Goal: Check status: Check status

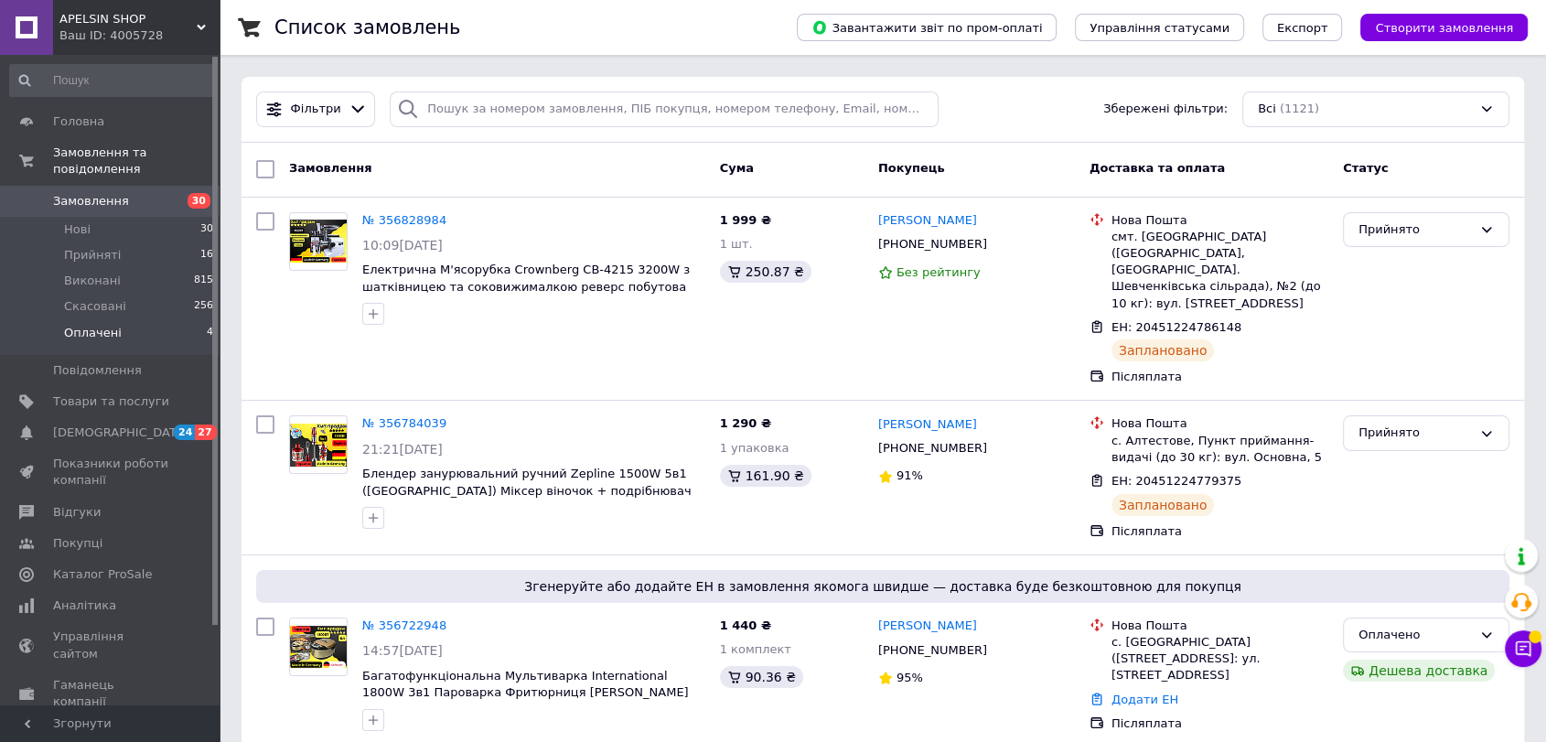
click at [114, 325] on span "Оплачені" at bounding box center [93, 333] width 58 height 16
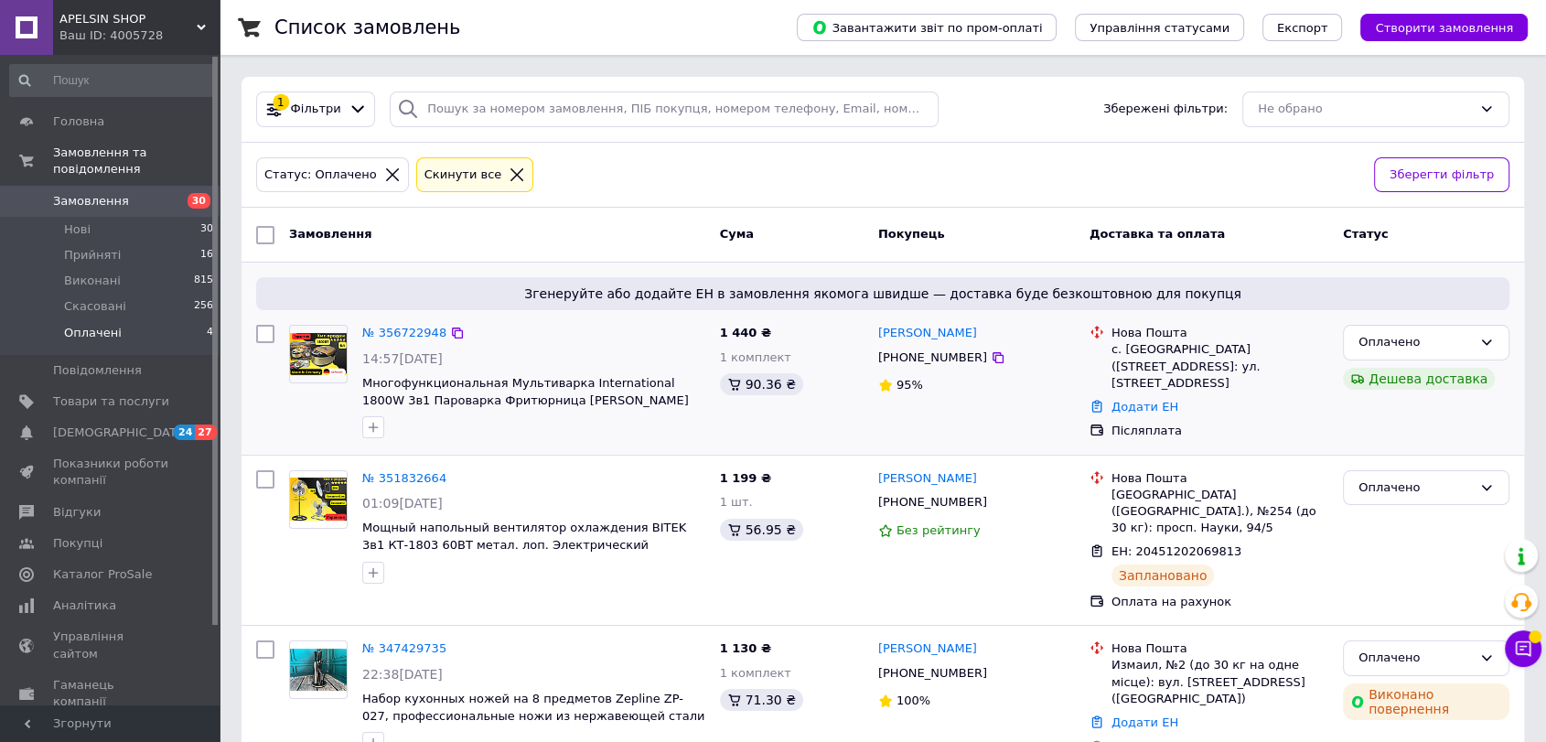
scroll to position [102, 0]
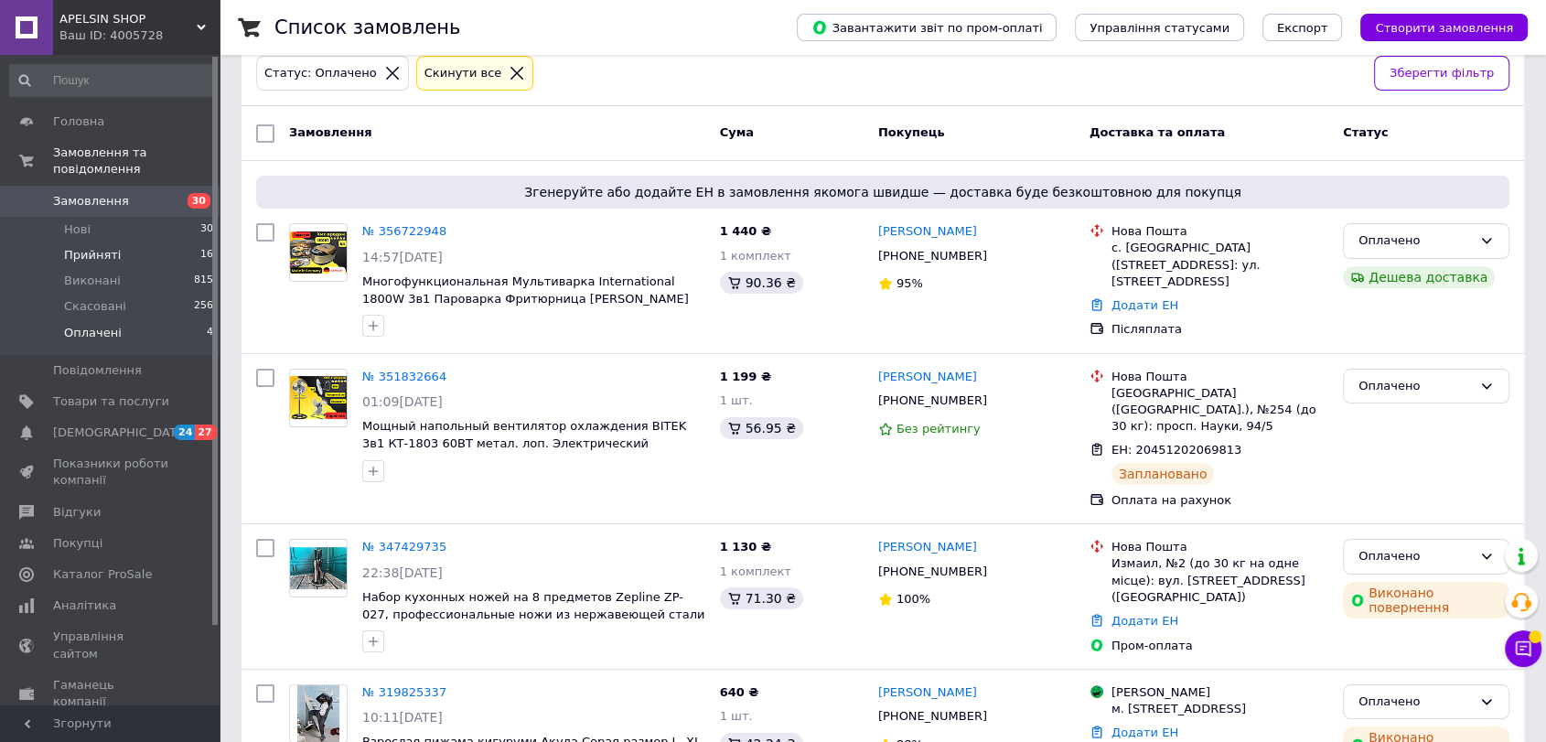
click at [148, 242] on li "Прийняті 16" at bounding box center [112, 255] width 224 height 26
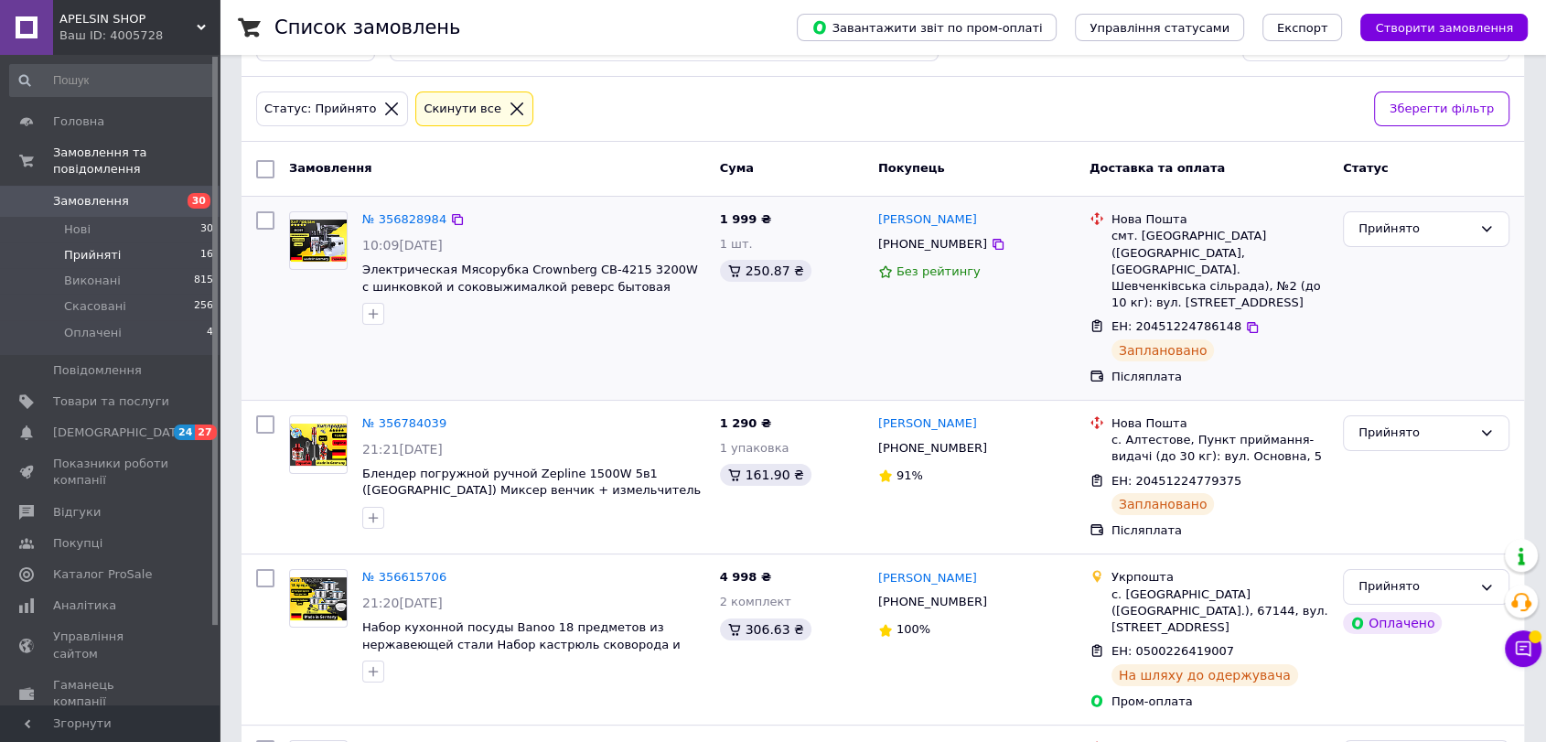
scroll to position [102, 0]
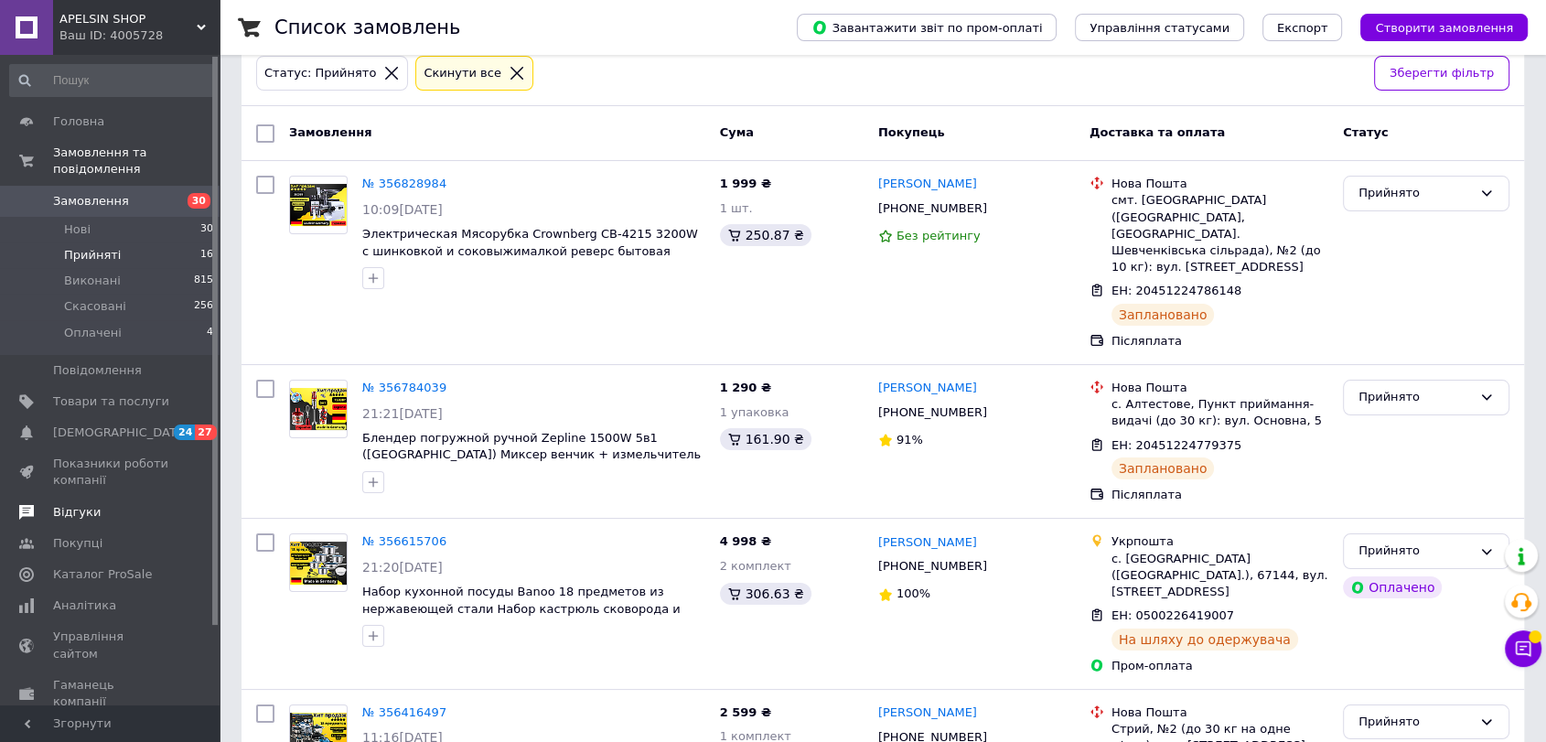
click at [100, 504] on span "Відгуки" at bounding box center [111, 512] width 116 height 16
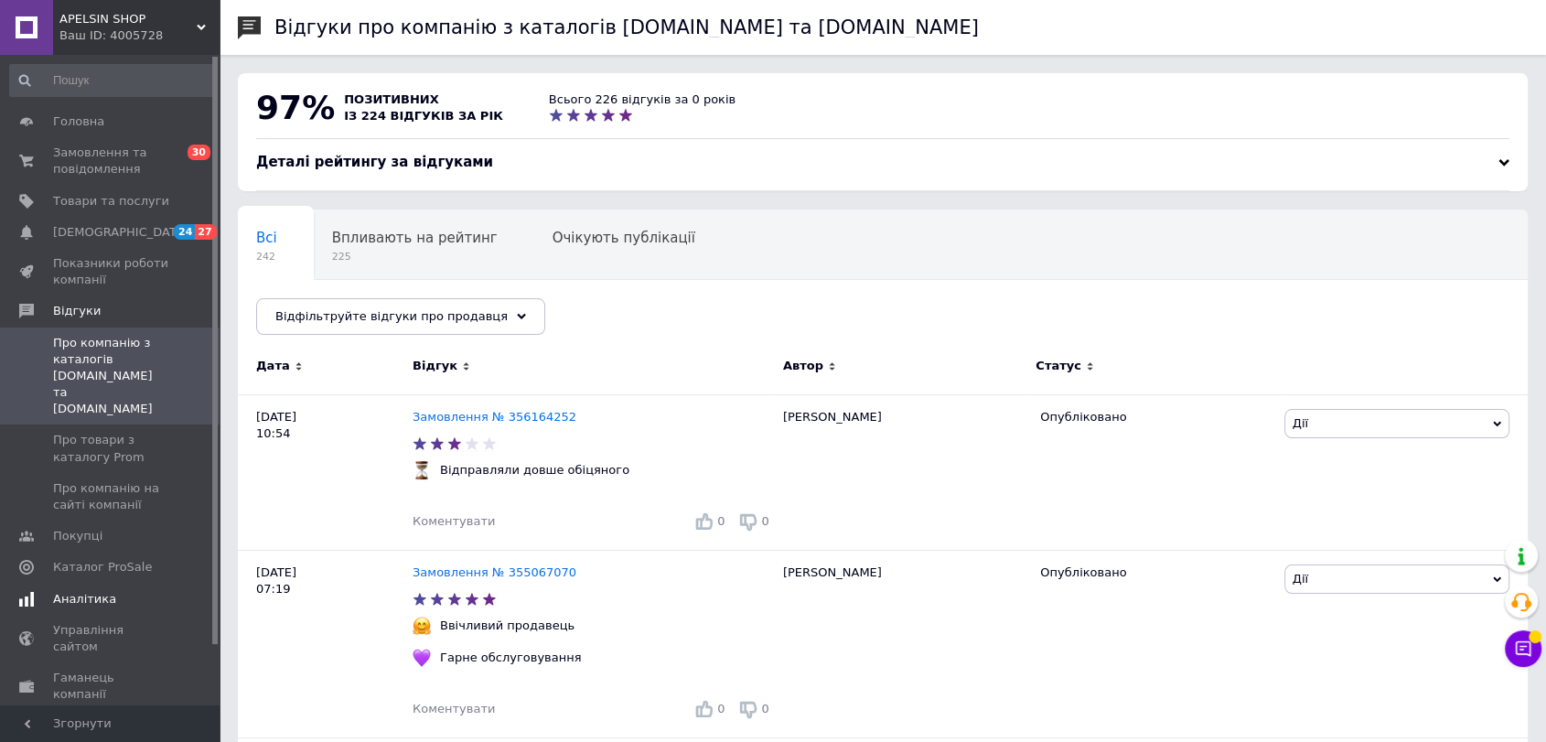
click at [111, 591] on span "Аналітика" at bounding box center [111, 599] width 116 height 16
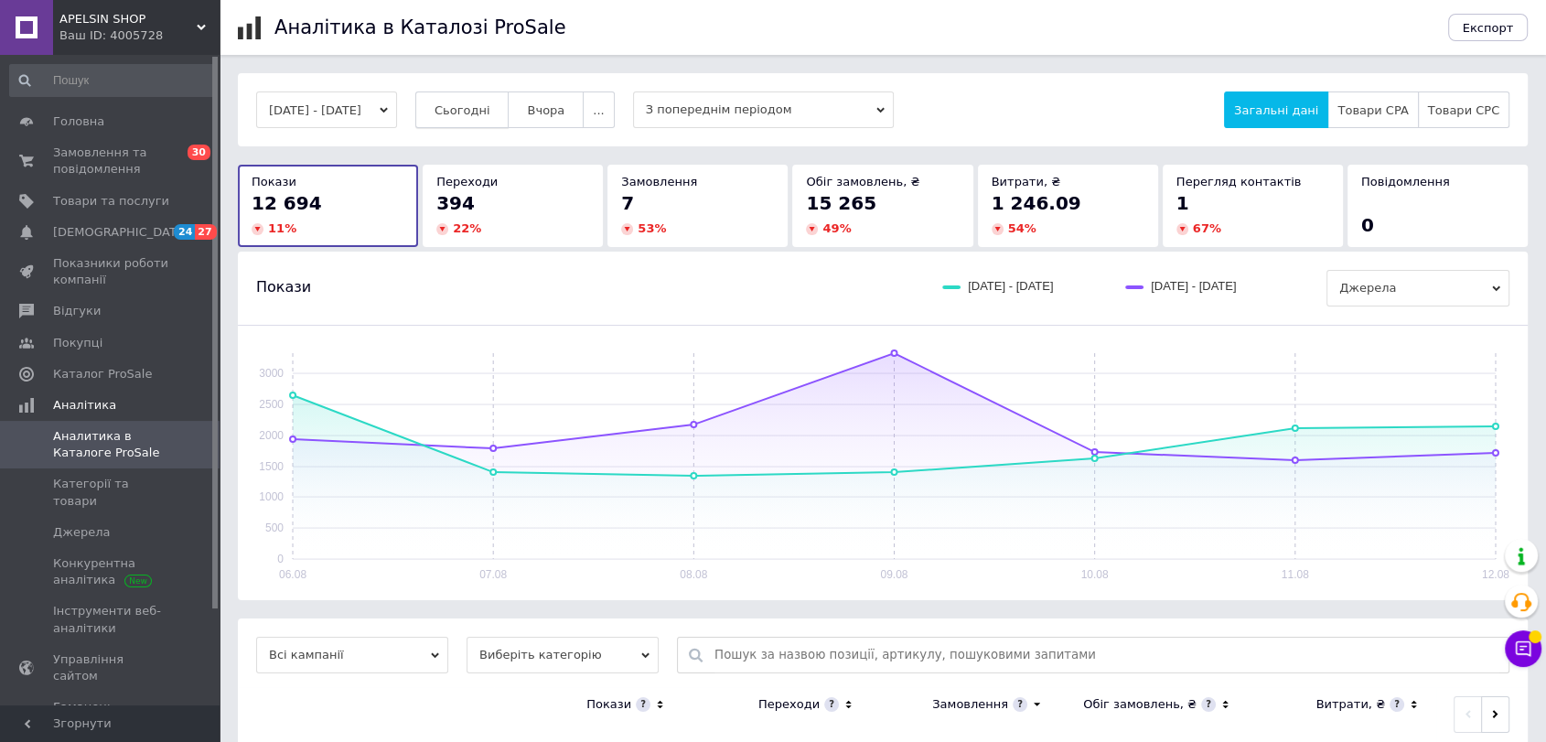
click at [480, 104] on span "Сьогодні" at bounding box center [463, 110] width 56 height 14
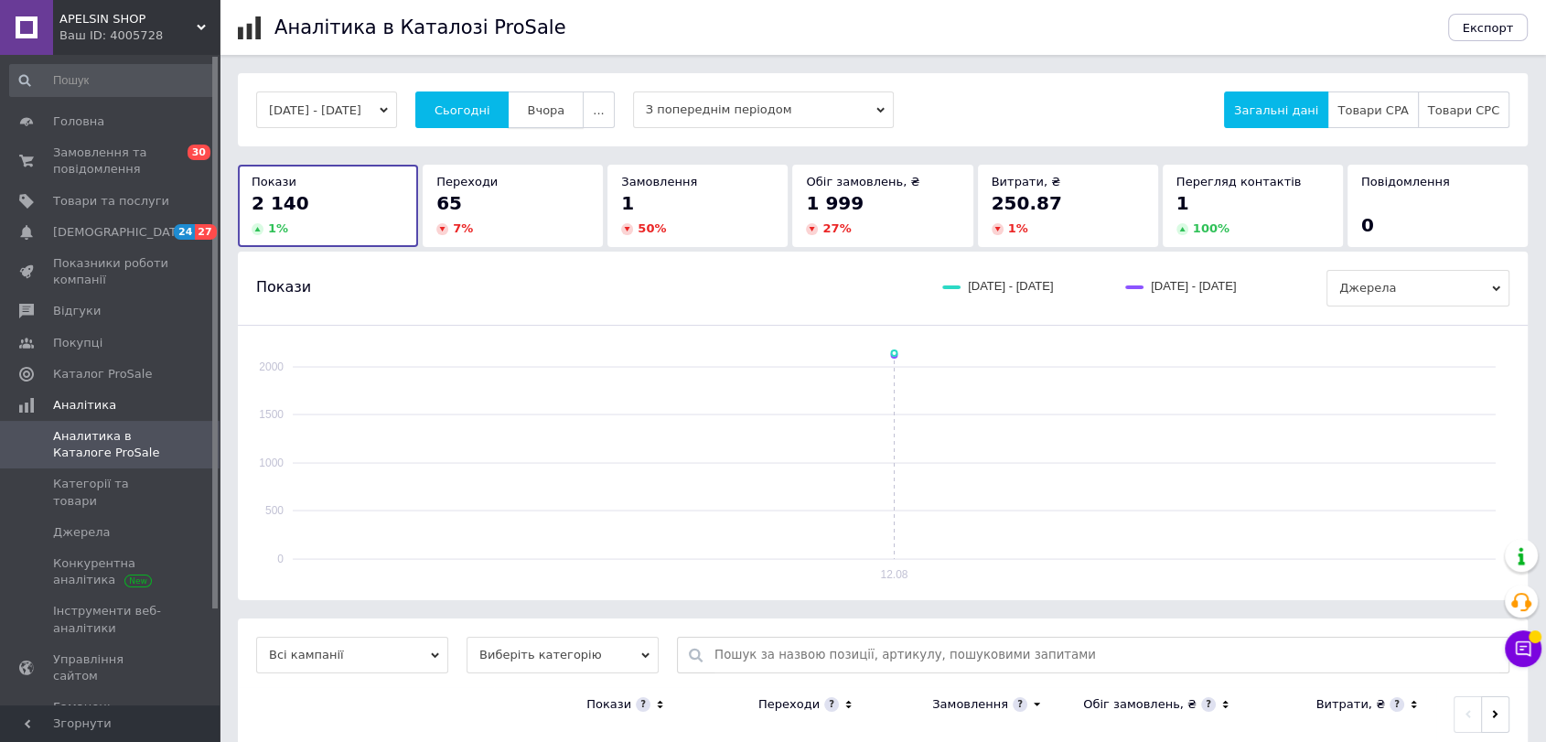
click at [553, 112] on span "Вчора" at bounding box center [546, 110] width 38 height 14
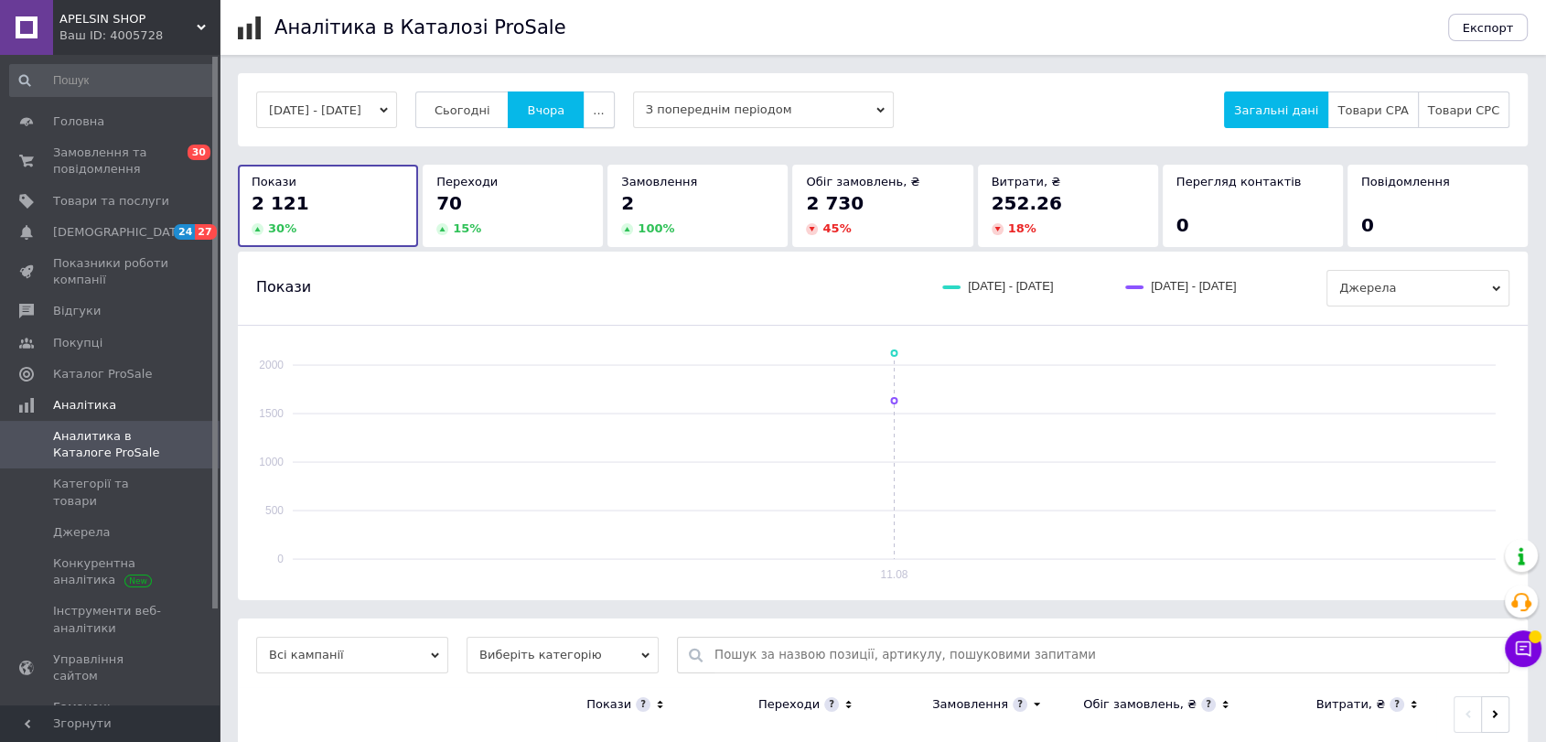
click at [614, 121] on button "..." at bounding box center [598, 109] width 31 height 37
click at [608, 145] on button "Місяць" at bounding box center [562, 145] width 103 height 37
